Goal: Find contact information: Find contact information

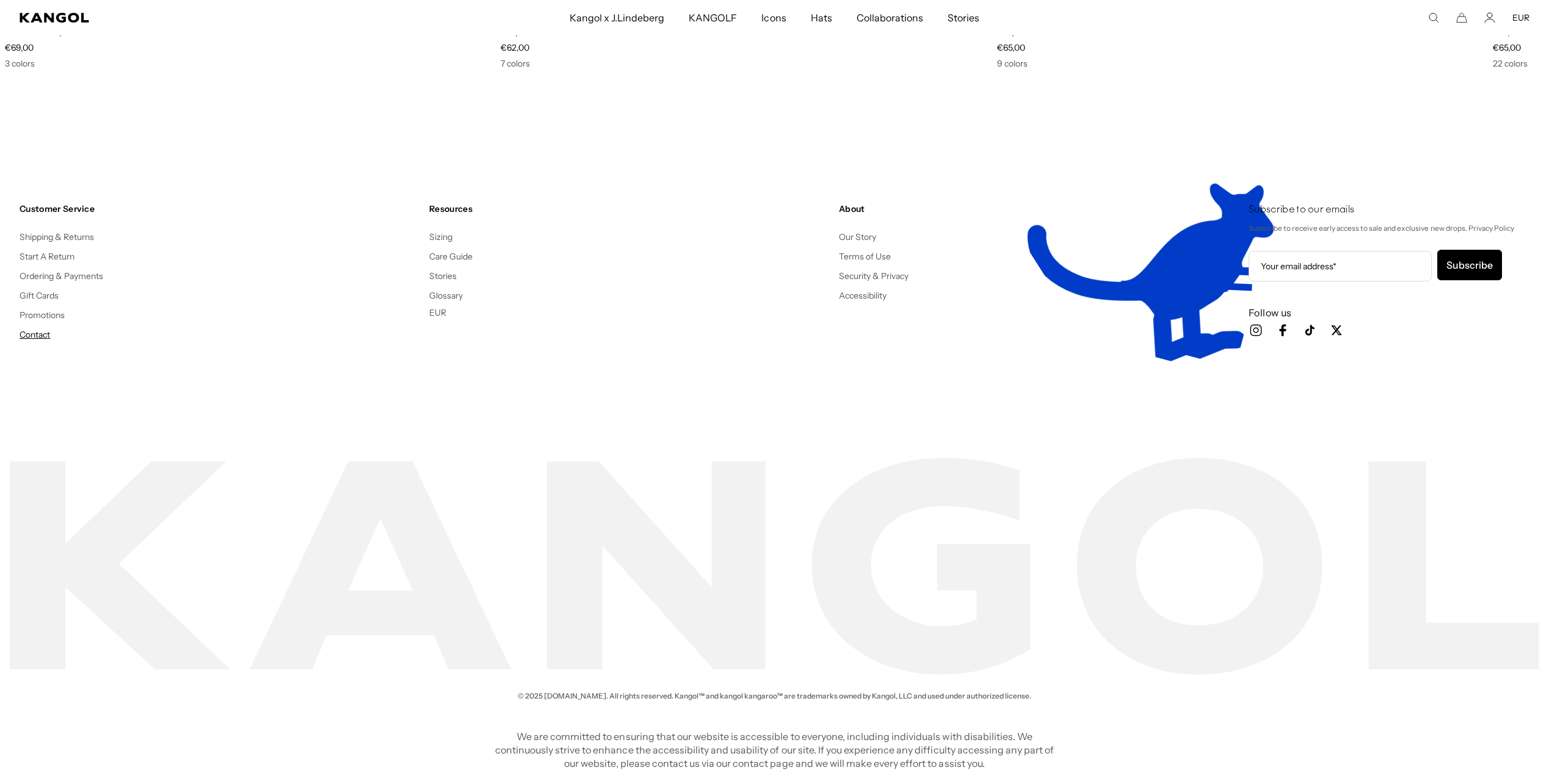
scroll to position [0, 251]
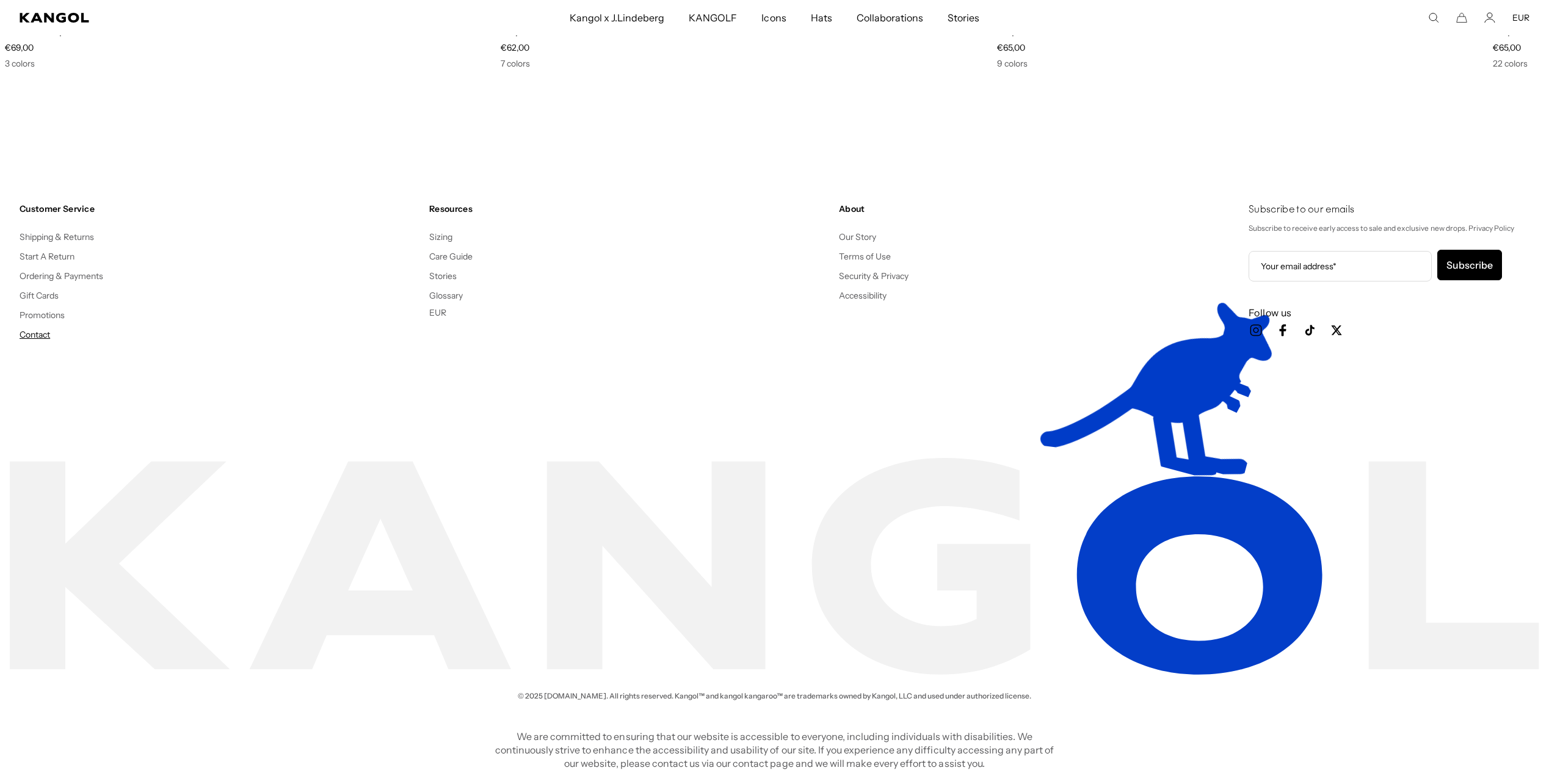
click at [41, 333] on link "Contact" at bounding box center [34, 334] width 30 height 11
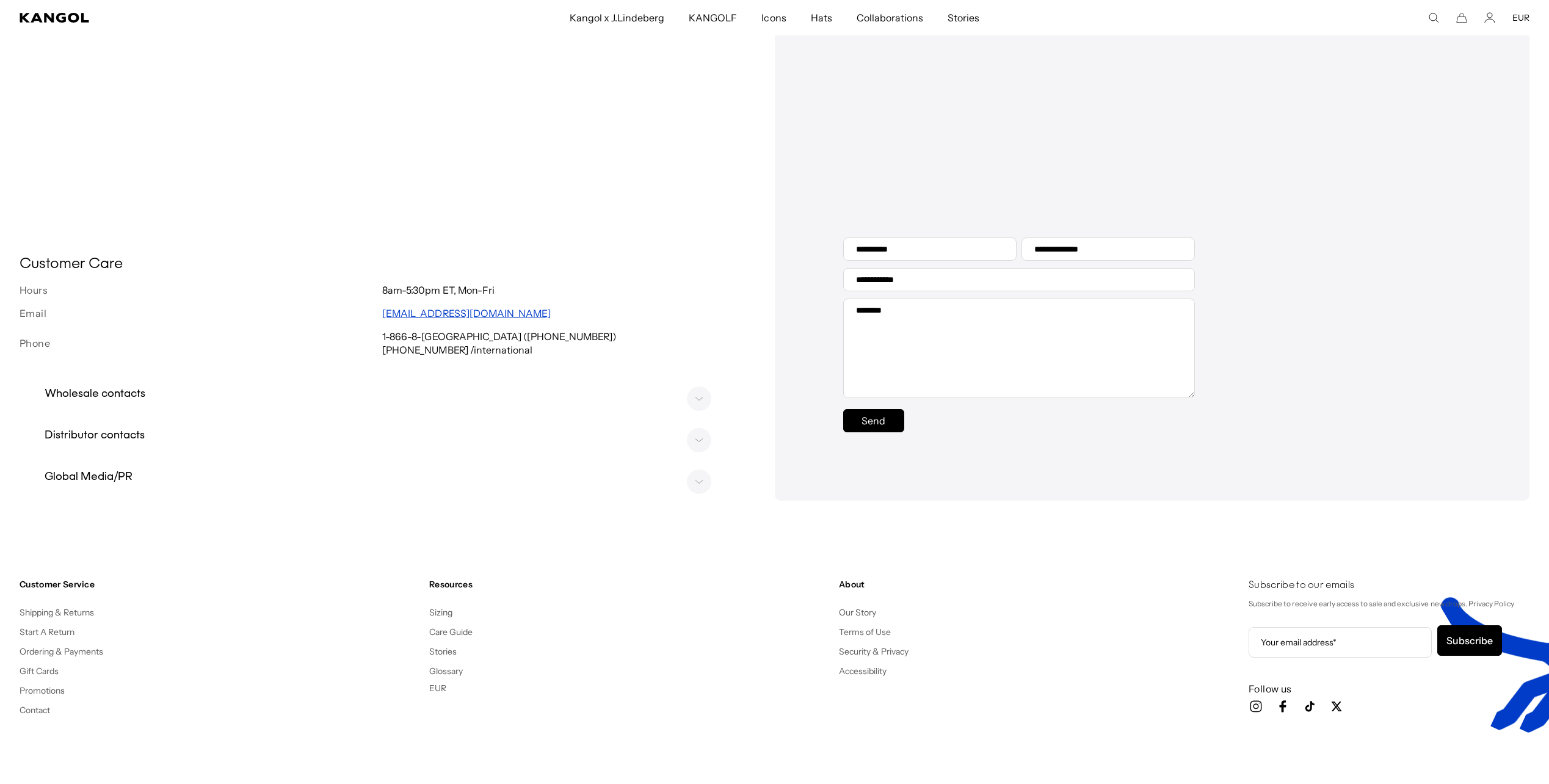
scroll to position [0, 251]
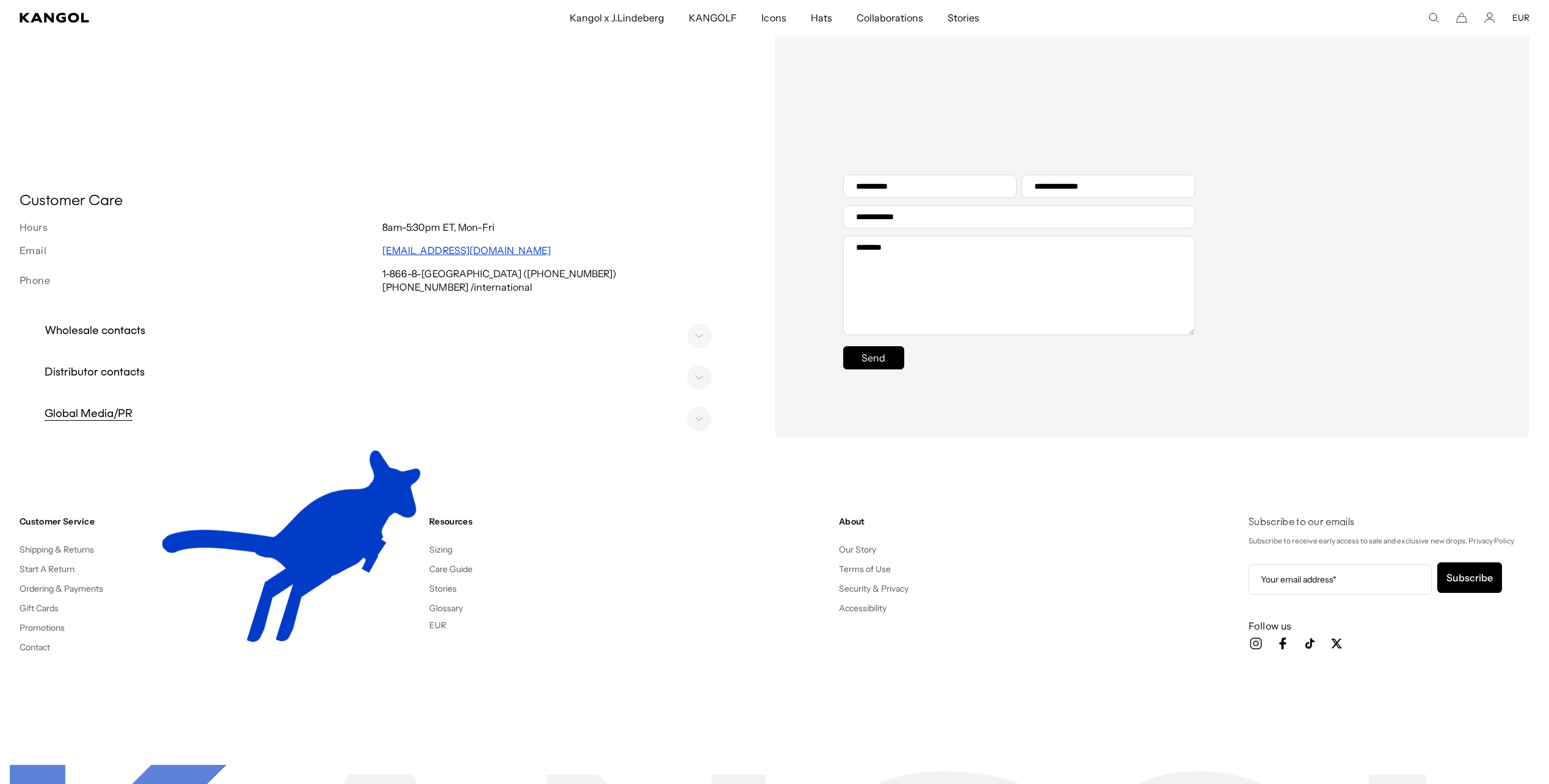
click at [700, 429] on rect at bounding box center [699, 419] width 24 height 24
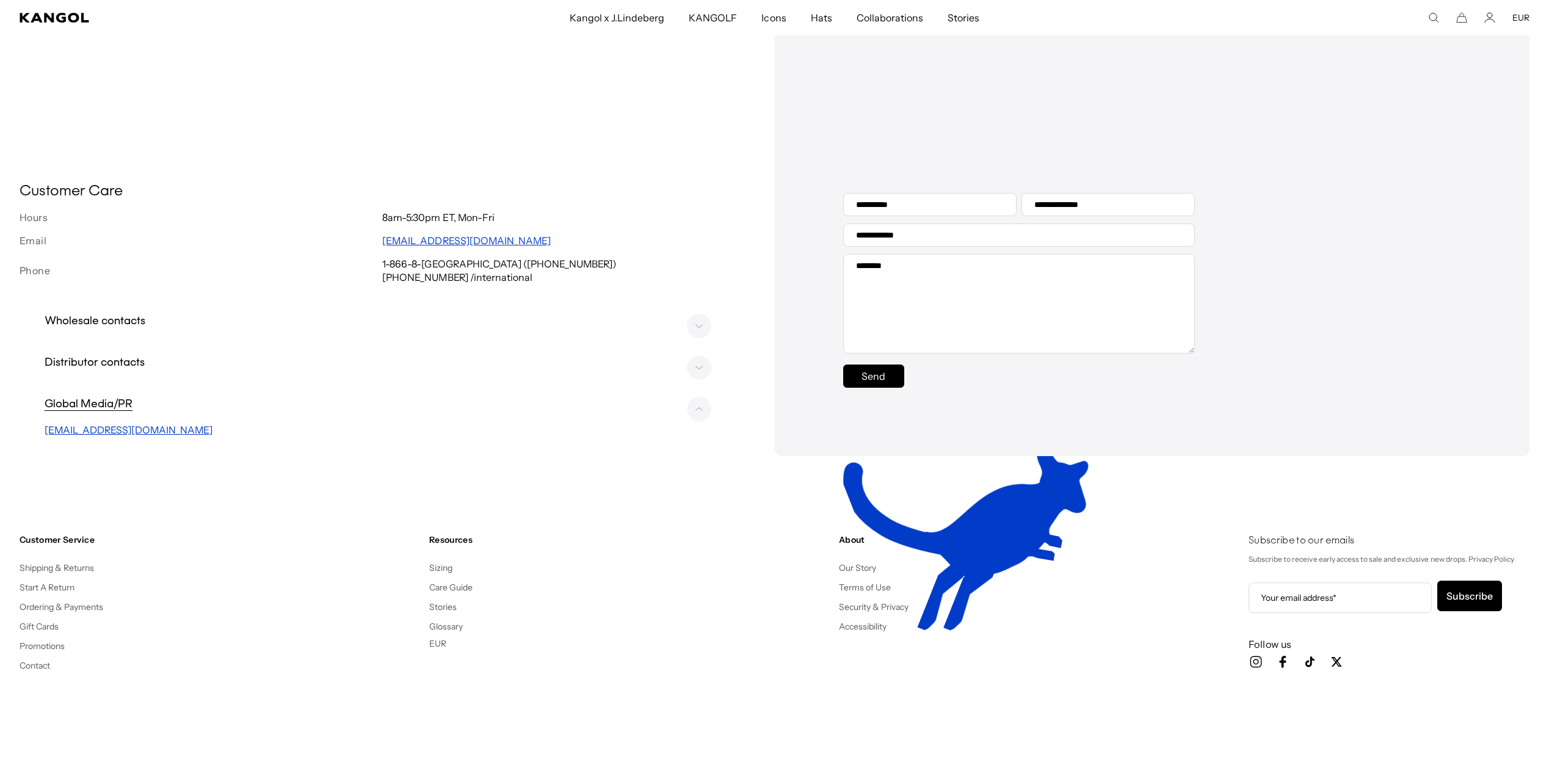
scroll to position [0, 0]
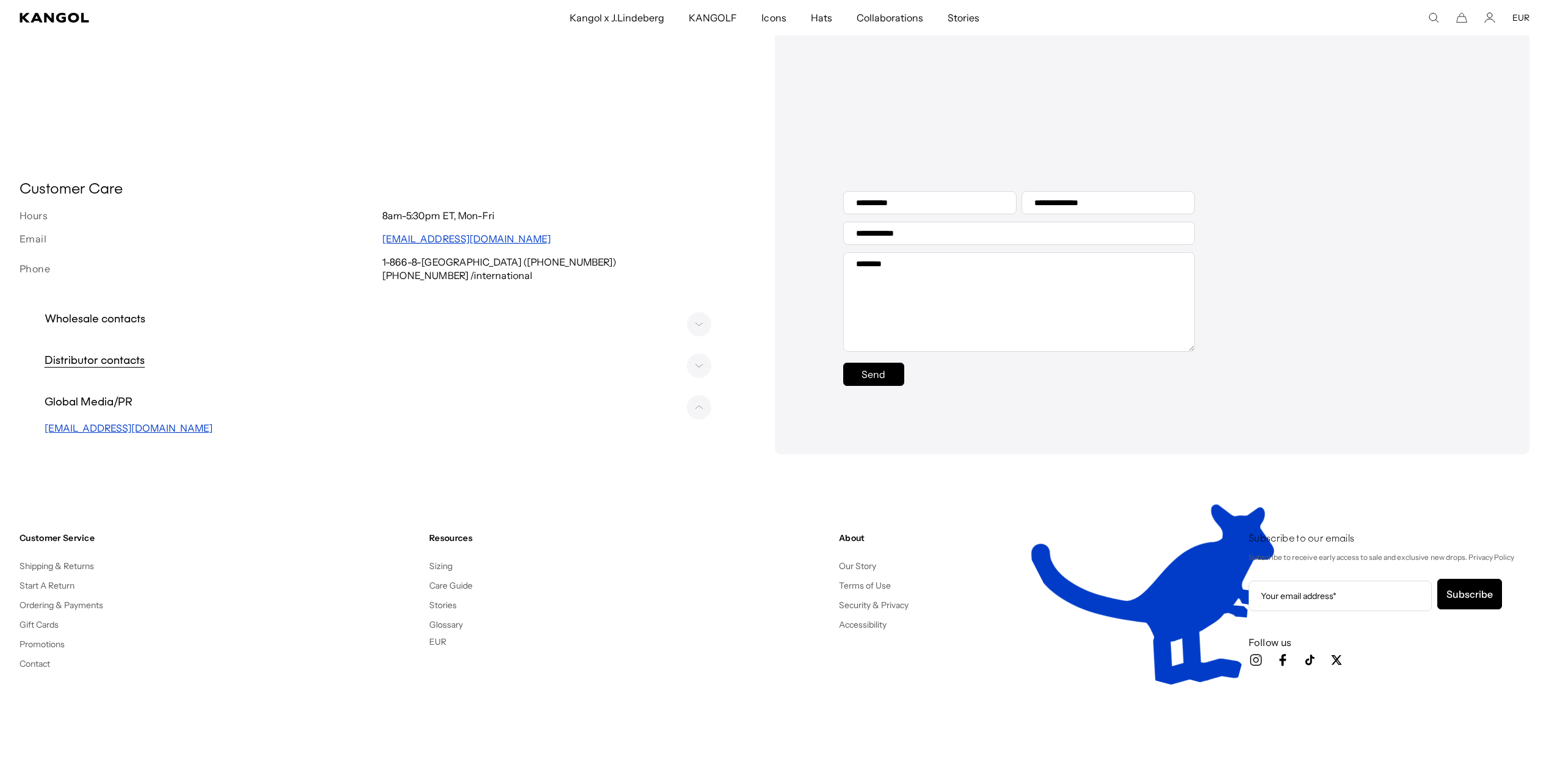
click at [700, 367] on rect at bounding box center [699, 366] width 24 height 24
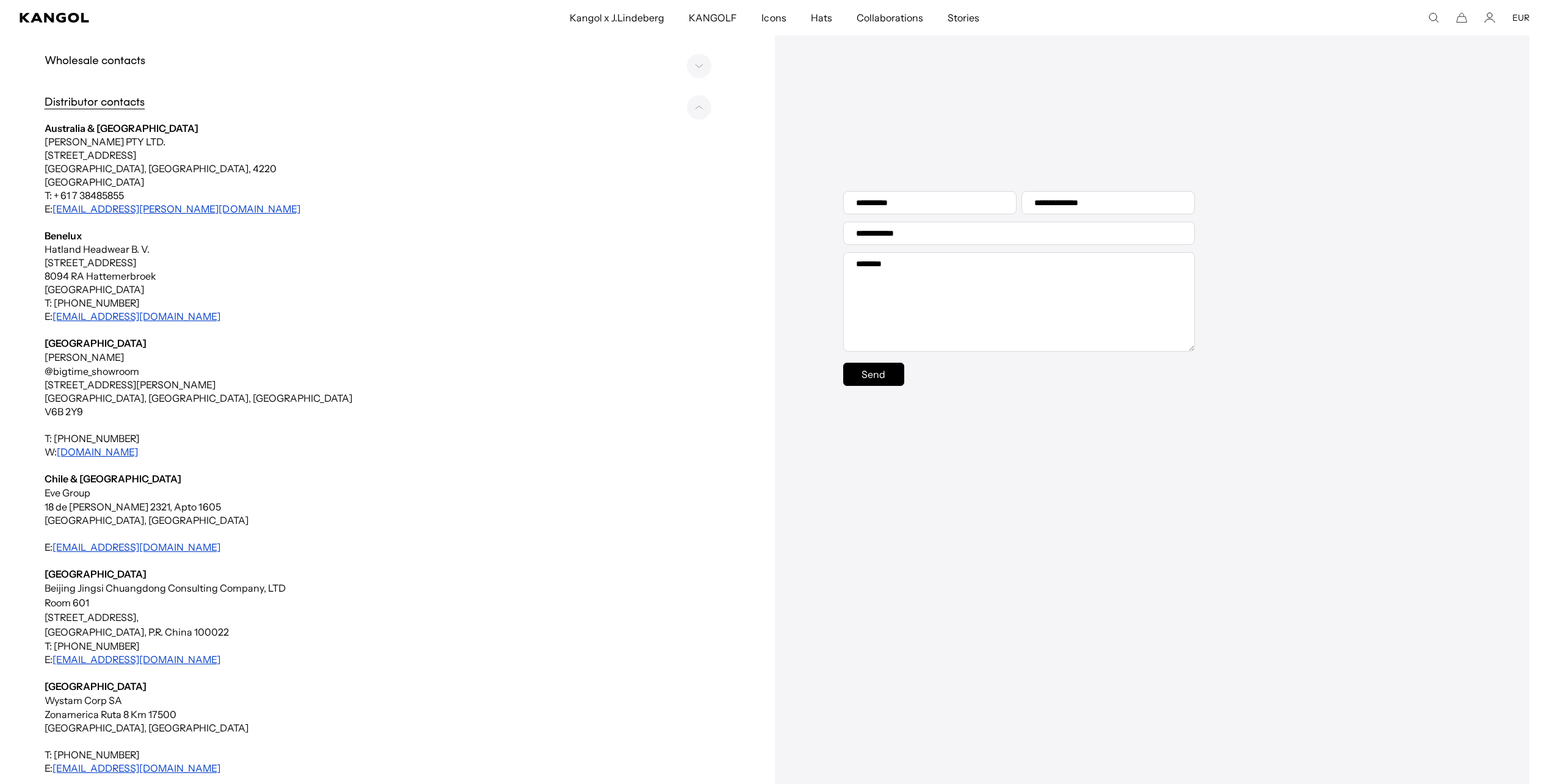
scroll to position [16, 0]
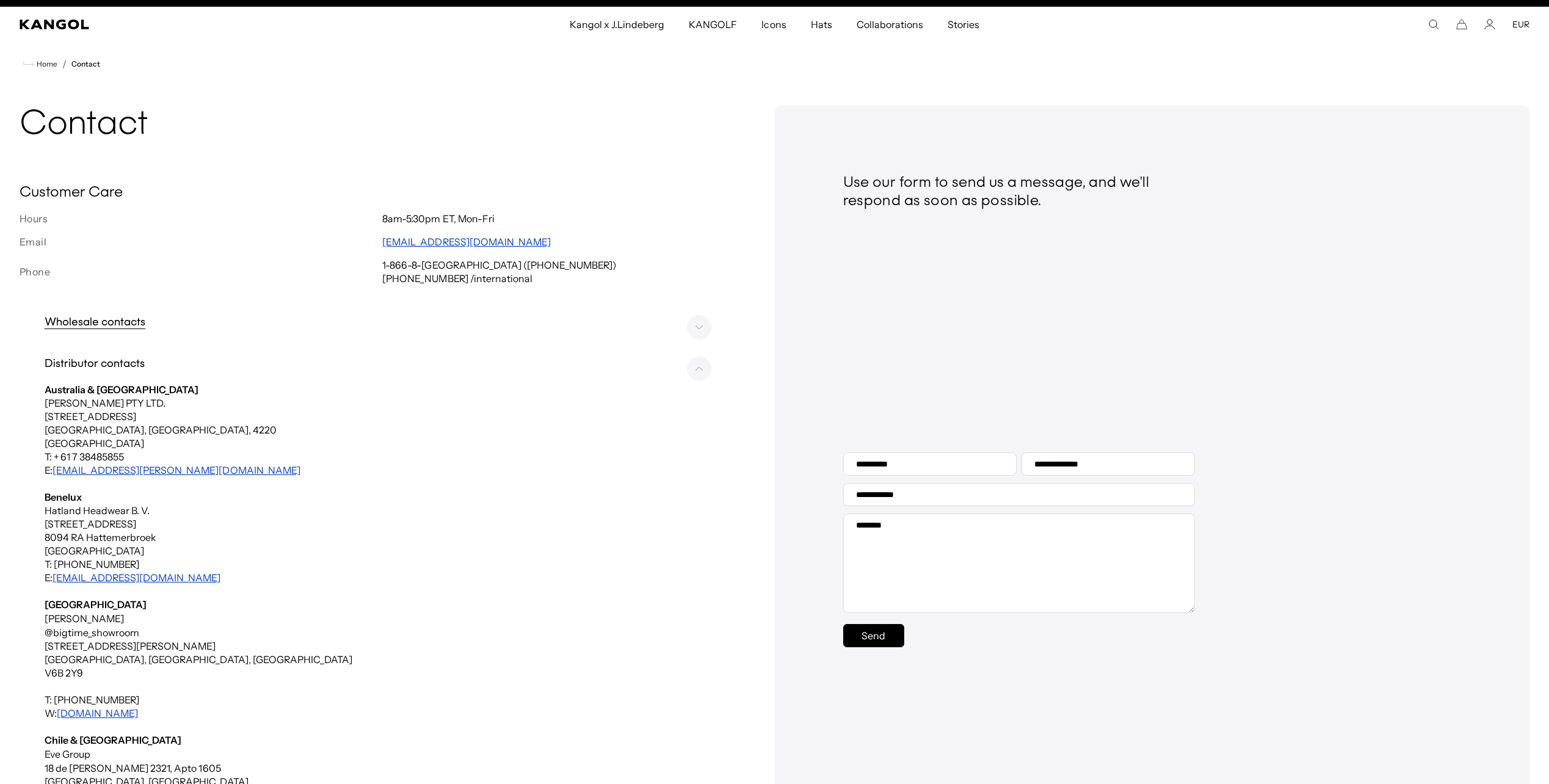
click at [700, 323] on rect at bounding box center [699, 327] width 24 height 24
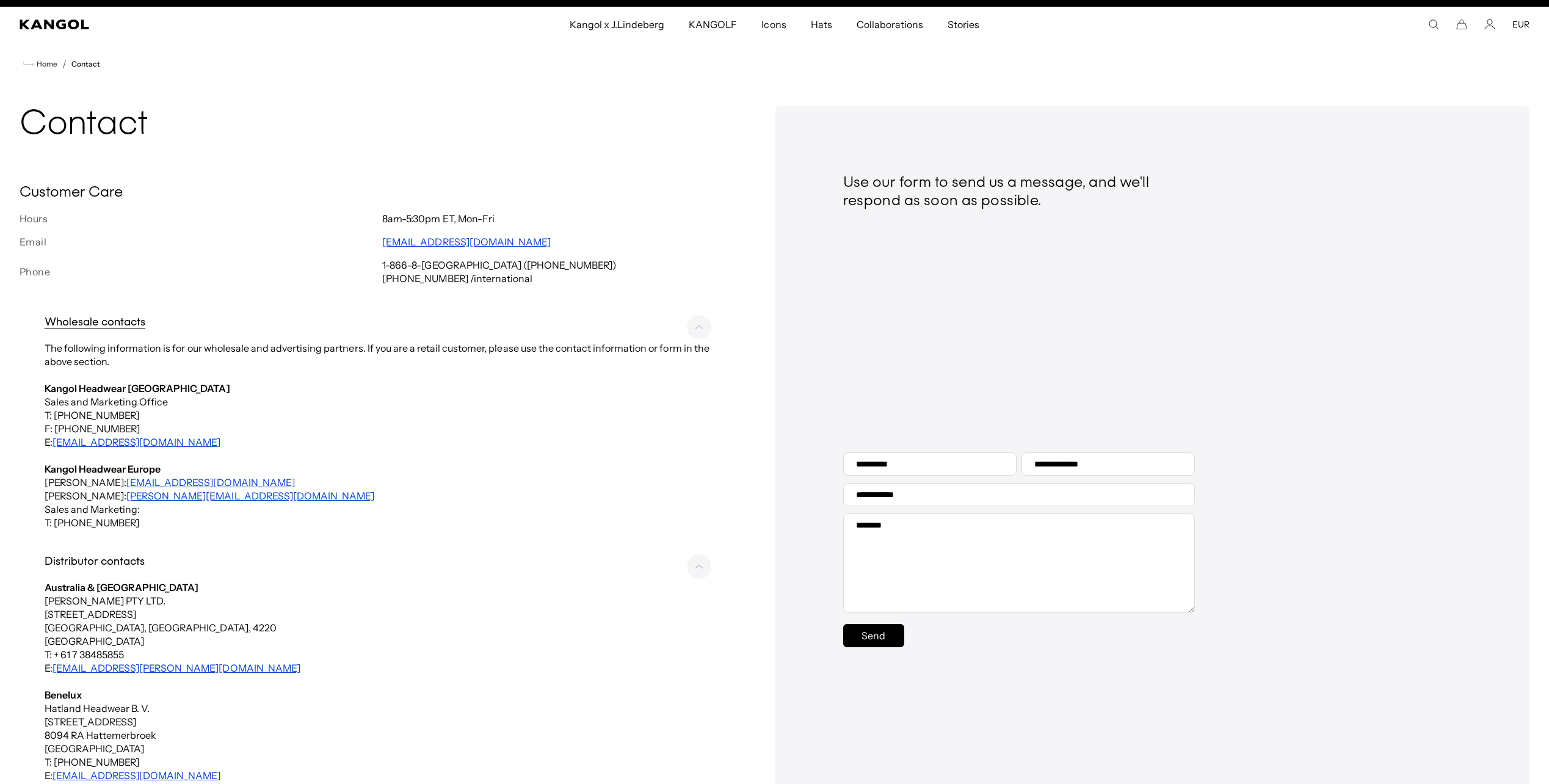
scroll to position [0, 251]
click at [698, 337] on rect at bounding box center [699, 327] width 24 height 24
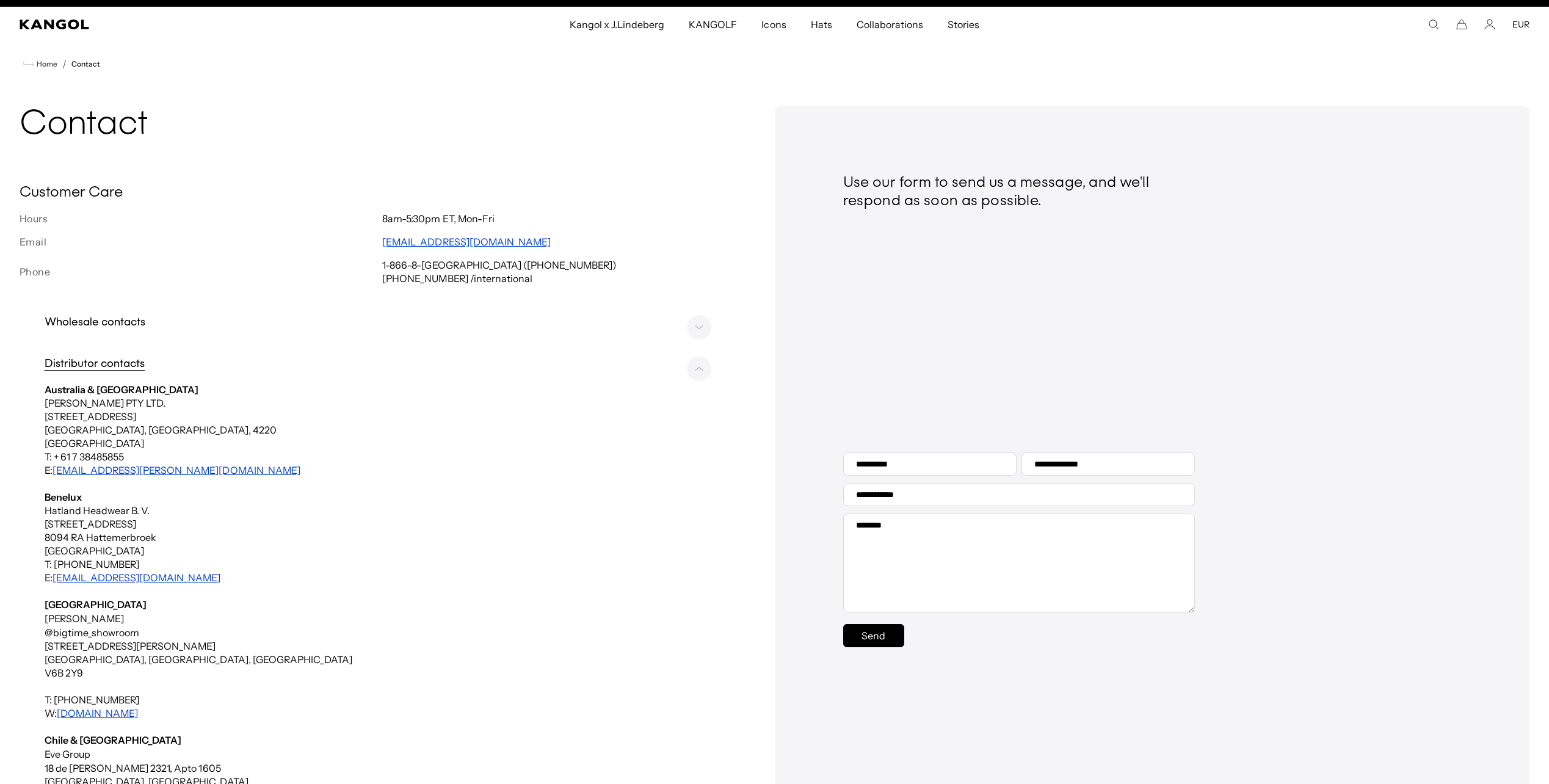
click at [699, 366] on rect at bounding box center [699, 369] width 24 height 24
